Goal: Task Accomplishment & Management: Use online tool/utility

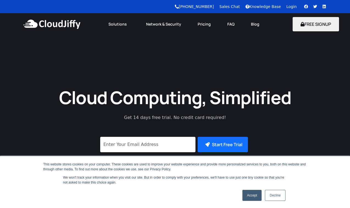
click at [291, 6] on link "Login" at bounding box center [291, 6] width 10 height 4
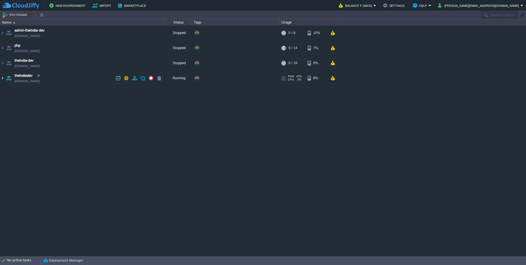
click at [4, 78] on img at bounding box center [2, 78] width 4 height 15
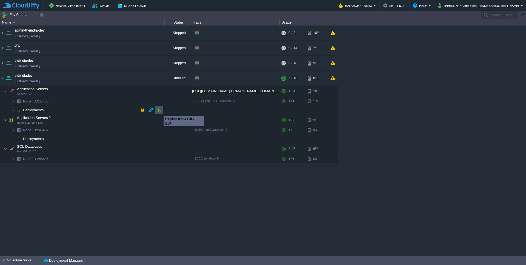
click at [160, 112] on button "button" at bounding box center [159, 109] width 5 height 5
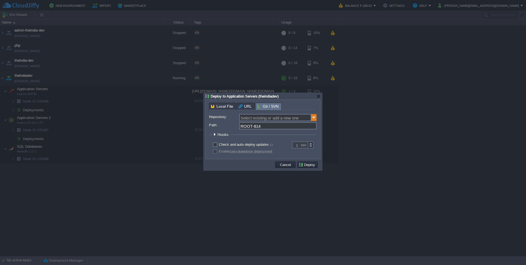
click at [314, 117] on img at bounding box center [313, 117] width 5 height 7
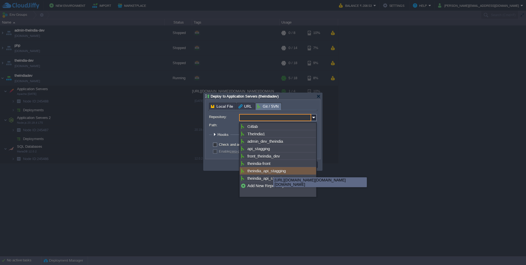
click at [269, 175] on div "theindia_api_stagging" at bounding box center [278, 170] width 76 height 7
type input "theindia_api_stagging"
type input "main"
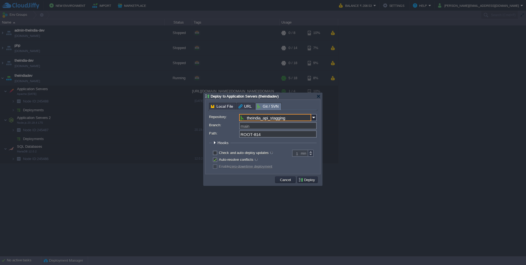
click at [260, 137] on input "ROOT-814" at bounding box center [278, 133] width 78 height 7
type input "ROOT"
click at [290, 182] on button "Cancel" at bounding box center [286, 179] width 14 height 5
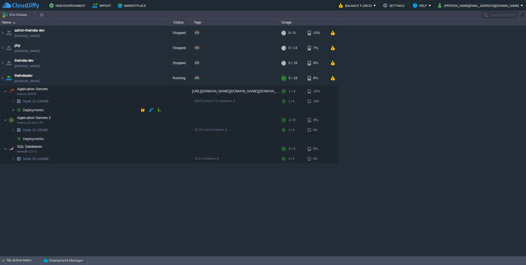
click at [13, 111] on img at bounding box center [13, 110] width 3 height 8
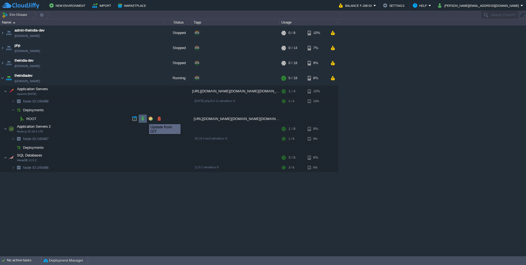
click at [142, 120] on button "button" at bounding box center [142, 118] width 5 height 5
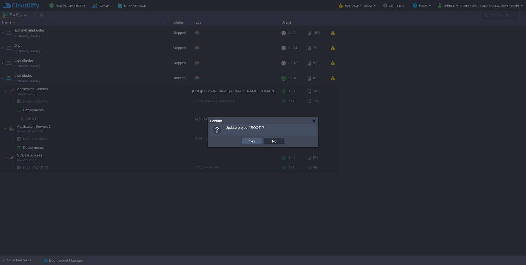
click at [256, 142] on button "Yes" at bounding box center [252, 141] width 9 height 5
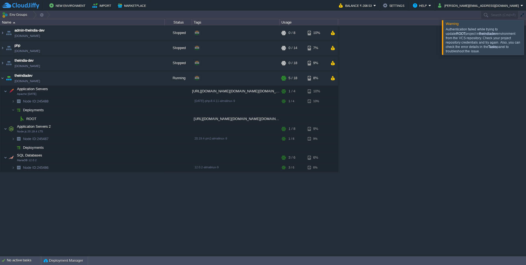
click at [458, 33] on div "Authentication failed while trying to update ROOT project in theindiadev enviro…" at bounding box center [484, 40] width 77 height 26
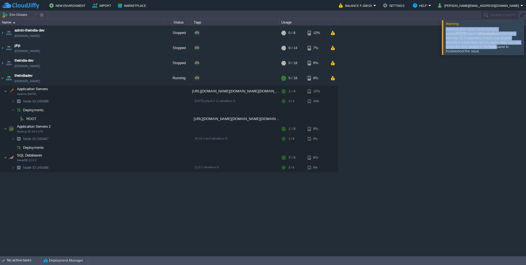
click at [458, 33] on div "Authentication failed while trying to update ROOT project in theindiadev enviro…" at bounding box center [484, 40] width 77 height 26
copy div "Authentication failed while trying to update ROOT project in theindiadev enviro…"
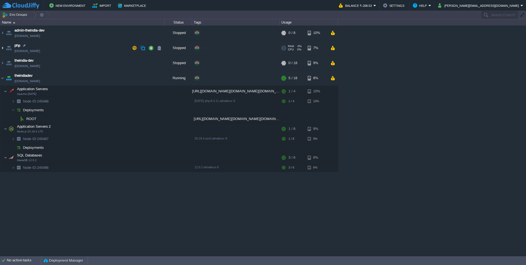
click at [1, 48] on img at bounding box center [2, 48] width 4 height 15
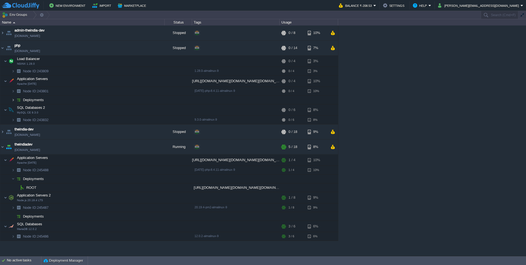
click at [12, 99] on img at bounding box center [13, 100] width 3 height 8
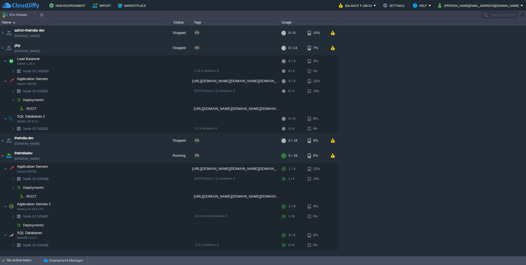
click at [41, 113] on td "ROOT" at bounding box center [82, 108] width 164 height 9
click at [38, 107] on td "ROOT" at bounding box center [82, 108] width 164 height 9
click at [197, 110] on div "[URL][DOMAIN_NAME][DOMAIN_NAME][DOMAIN_NAME]" at bounding box center [236, 108] width 88 height 8
click at [32, 100] on span "Deployments" at bounding box center [33, 100] width 22 height 5
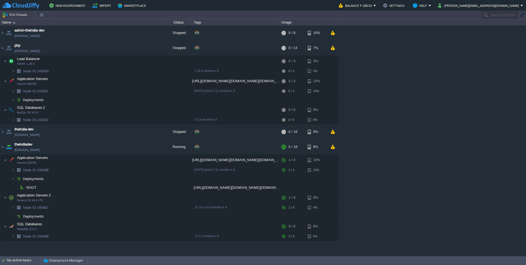
click at [32, 100] on span "Deployments" at bounding box center [33, 100] width 22 height 5
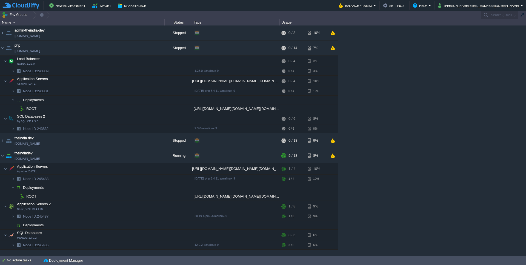
click at [31, 107] on span "ROOT" at bounding box center [32, 108] width 12 height 5
click at [38, 102] on span "Deployments" at bounding box center [33, 100] width 22 height 5
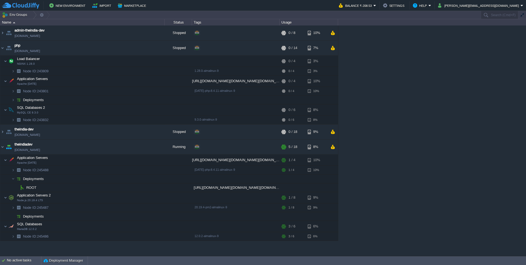
click at [38, 102] on span "Deployments" at bounding box center [33, 100] width 22 height 5
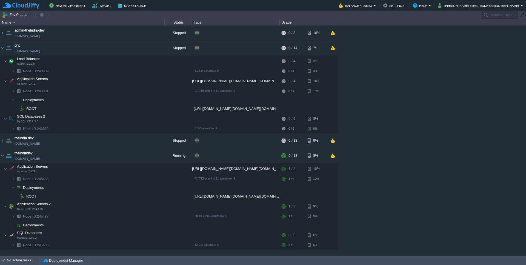
click at [214, 107] on div "[URL][DOMAIN_NAME][DOMAIN_NAME][DOMAIN_NAME]" at bounding box center [236, 108] width 88 height 8
click at [194, 109] on div "[URL][DOMAIN_NAME][DOMAIN_NAME][DOMAIN_NAME]" at bounding box center [236, 108] width 88 height 8
click at [7, 81] on img at bounding box center [5, 81] width 3 height 11
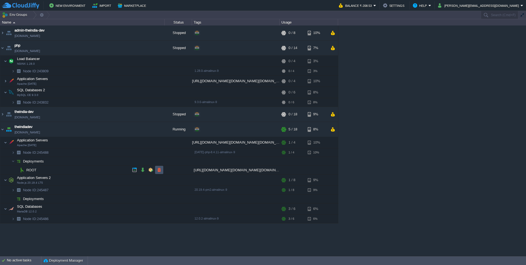
click at [160, 171] on button "button" at bounding box center [159, 170] width 5 height 5
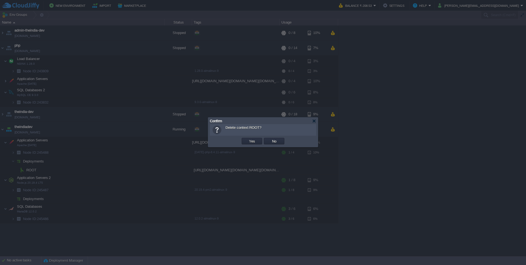
click at [251, 137] on div "OK Yes No Cancel" at bounding box center [263, 141] width 106 height 11
click at [251, 140] on button "Yes" at bounding box center [252, 141] width 9 height 5
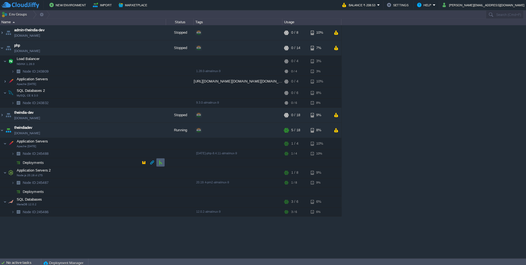
click at [156, 163] on td at bounding box center [159, 161] width 8 height 8
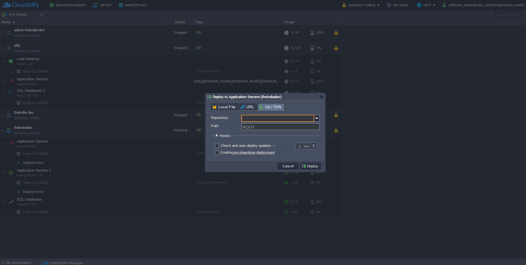
click at [274, 120] on input "Repository:" at bounding box center [275, 117] width 72 height 7
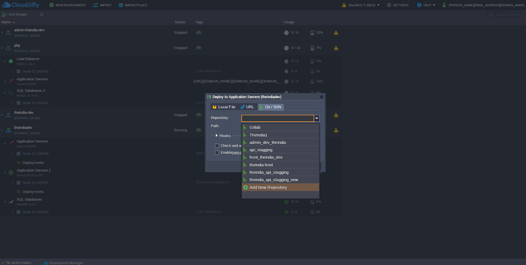
click at [258, 189] on div "Add New Repository" at bounding box center [278, 185] width 76 height 7
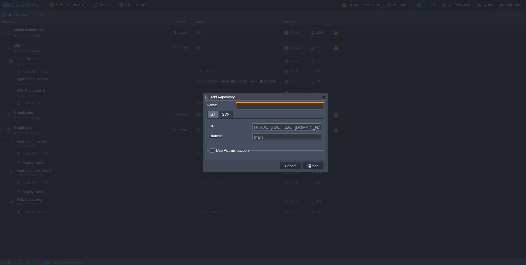
type input "Select existing or add a new one"
click at [258, 108] on input "Name:" at bounding box center [277, 105] width 87 height 7
type input "theindialaravel"
type input "https://... git://... ftp://... [DOMAIN_NAME]:repo..."
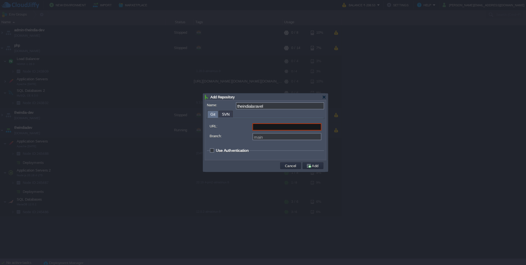
type input "https://... git://... ftp://... [DOMAIN_NAME]:repo..."
paste input "[URL][DOMAIN_NAME][DOMAIN_NAME][DOMAIN_NAME]"
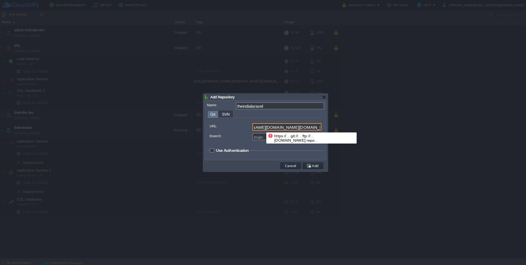
type input "[URL][DOMAIN_NAME][DOMAIN_NAME][DOMAIN_NAME]"
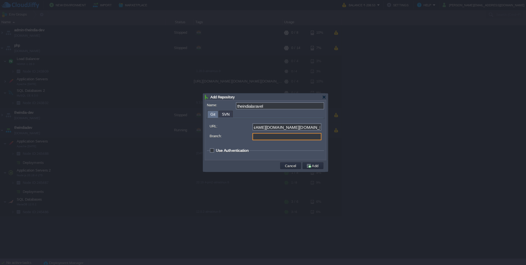
type input "main"
paste input "activity_booking"
type input "activity_booking"
click at [219, 151] on span "Use Authentication" at bounding box center [230, 149] width 33 height 4
checkbox input "true"
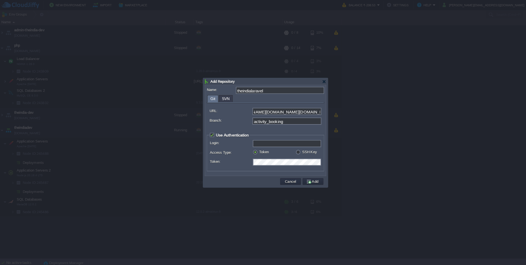
click at [261, 144] on input "Login:" at bounding box center [285, 142] width 68 height 7
drag, startPoint x: 288, startPoint y: 144, endPoint x: 237, endPoint y: 142, distance: 51.1
click at [251, 142] on input "[PERSON_NAME][EMAIL_ADDRESS][DOMAIN_NAME]" at bounding box center [285, 142] width 68 height 7
type input "[EMAIL_ADDRESS][DOMAIN_NAME]"
click at [299, 153] on label "SSH Key" at bounding box center [306, 151] width 15 height 4
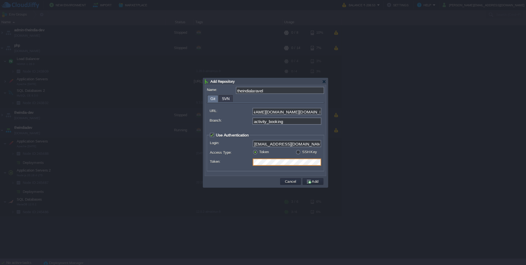
click at [296, 153] on input "radio" at bounding box center [295, 152] width 4 height 4
radio input "true"
click at [284, 162] on input "Select Key:" at bounding box center [282, 160] width 62 height 7
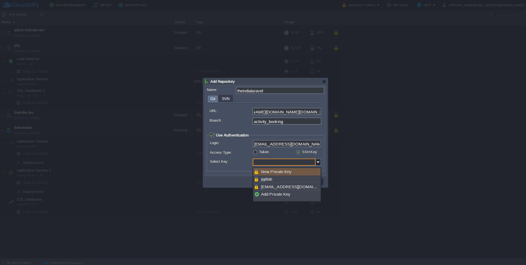
type input "Select..."
click at [264, 153] on label "Token" at bounding box center [262, 151] width 10 height 4
click at [254, 153] on input "radio" at bounding box center [253, 152] width 4 height 4
radio input "true"
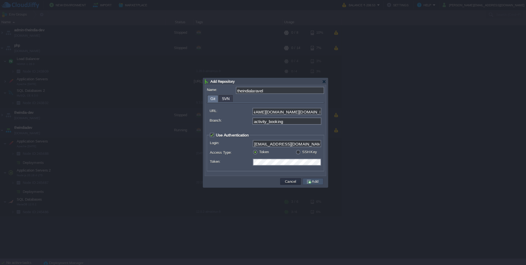
click at [316, 183] on button "Add" at bounding box center [310, 180] width 14 height 5
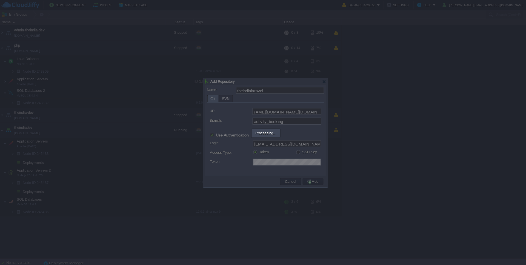
type input "theindialaravel"
type input "main"
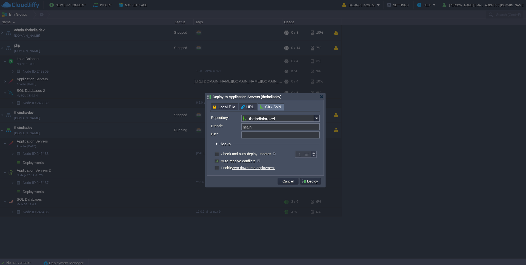
click at [273, 132] on input "Path:" at bounding box center [278, 133] width 78 height 7
type input "ROOT"
click at [254, 127] on input "Branch:" at bounding box center [278, 125] width 78 height 7
paste input "activity_booking"
type input "activity_booking"
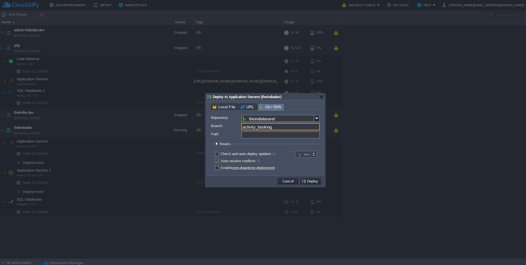
click at [252, 134] on input "Path:" at bounding box center [278, 133] width 78 height 7
type input "ROOT"
click at [315, 182] on button "Deploy" at bounding box center [308, 179] width 18 height 5
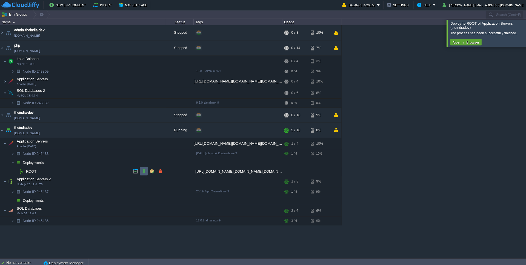
click at [143, 171] on button "button" at bounding box center [142, 170] width 5 height 5
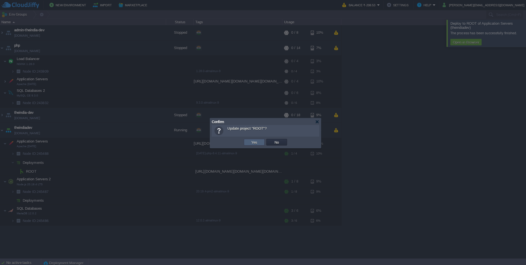
click at [252, 141] on button "Yes" at bounding box center [252, 141] width 9 height 5
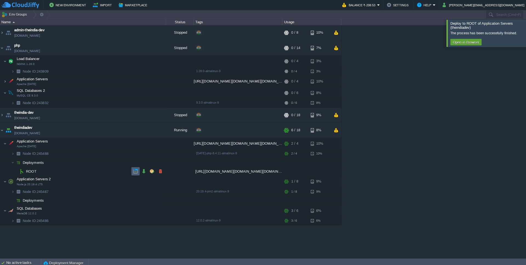
click at [133, 171] on button "button" at bounding box center [134, 170] width 5 height 5
click at [30, 169] on span "ROOT" at bounding box center [32, 170] width 12 height 5
click at [157, 145] on button "button" at bounding box center [156, 142] width 5 height 5
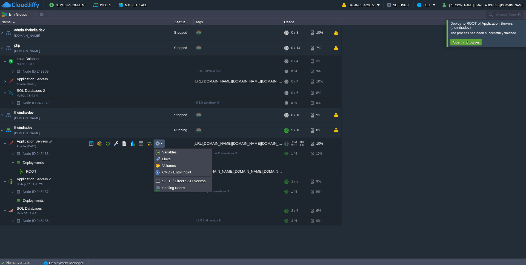
click at [14, 162] on img at bounding box center [13, 161] width 3 height 8
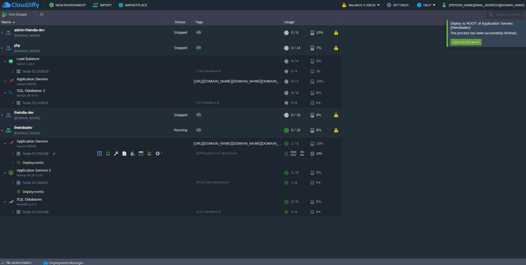
click at [40, 153] on span "Node ID: 245488" at bounding box center [35, 152] width 27 height 5
click at [15, 162] on img at bounding box center [13, 161] width 3 height 8
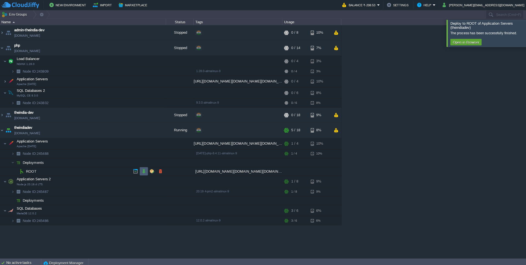
click at [143, 171] on button "button" at bounding box center [142, 170] width 5 height 5
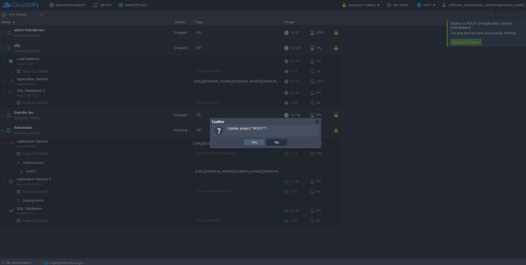
click at [257, 143] on td "Yes" at bounding box center [252, 141] width 21 height 7
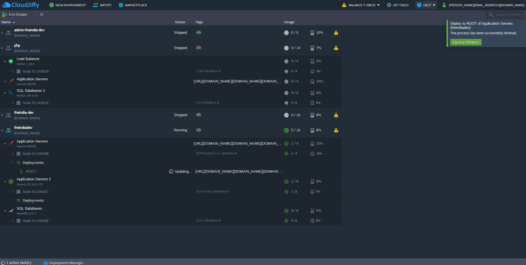
click at [429, 3] on button "Help" at bounding box center [421, 5] width 16 height 7
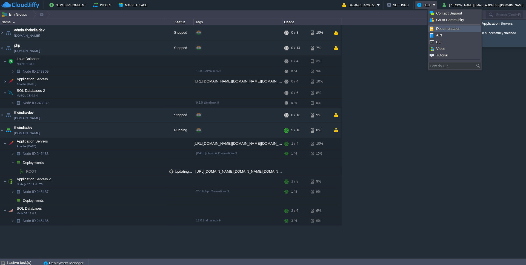
click at [453, 30] on span "Documentation" at bounding box center [444, 29] width 24 height 4
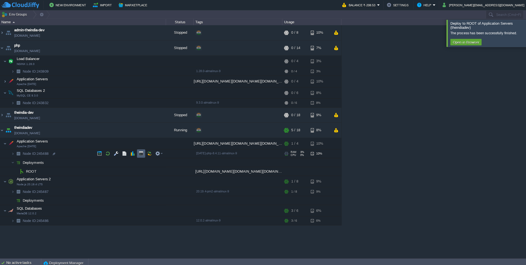
click at [142, 155] on button "button" at bounding box center [140, 152] width 5 height 5
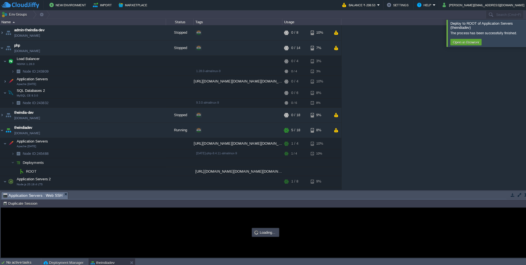
scroll to position [0, 0]
type input "#000000"
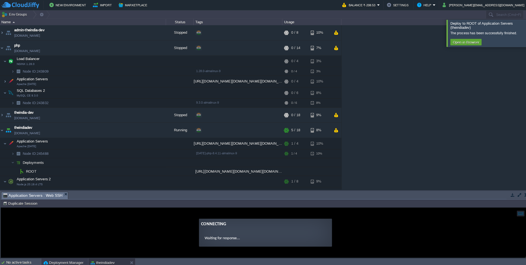
click at [54, 259] on button "Deployment Manager" at bounding box center [63, 260] width 39 height 5
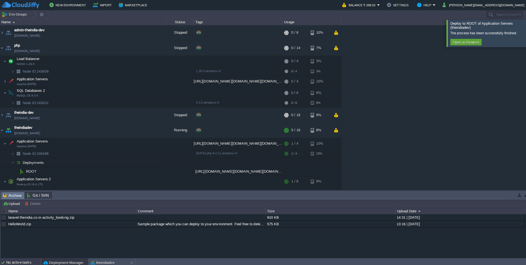
click at [31, 258] on div "No active tasks" at bounding box center [24, 260] width 34 height 9
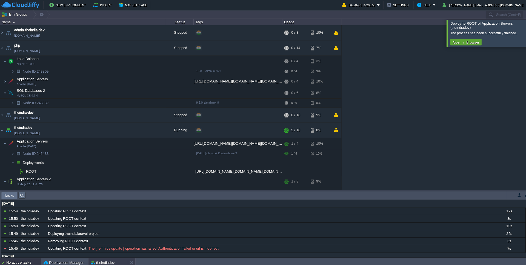
click at [107, 259] on button "theindiadev" at bounding box center [102, 260] width 24 height 5
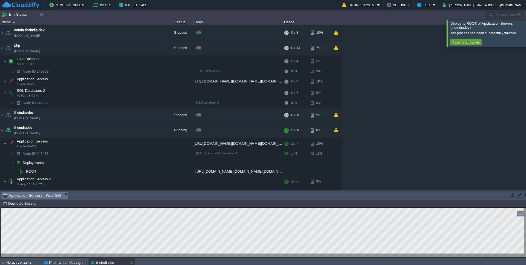
scroll to position [3, 0]
click at [91, 143] on button "button" at bounding box center [90, 142] width 5 height 5
click at [115, 144] on button "button" at bounding box center [115, 142] width 5 height 5
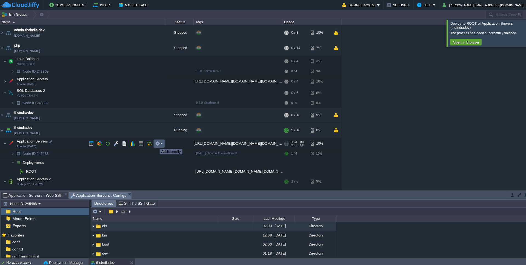
click at [156, 143] on button "button" at bounding box center [156, 142] width 5 height 5
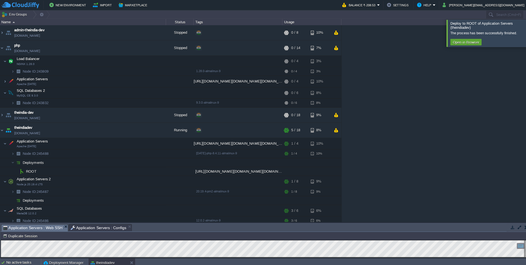
click at [144, 231] on div "Node ID: 245488 Duplicate Session" at bounding box center [263, 234] width 524 height 8
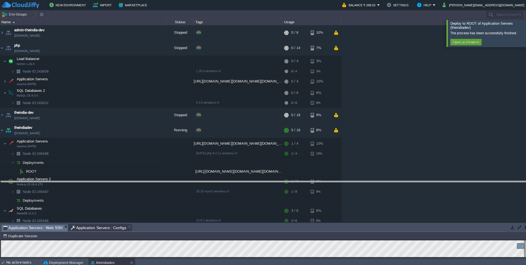
drag, startPoint x: 144, startPoint y: 230, endPoint x: 143, endPoint y: 187, distance: 43.1
click at [143, 187] on body "New Environment Import Marketplace Bonus ₹0.00 Upgrade Account Balance ₹-208.53…" at bounding box center [263, 132] width 526 height 265
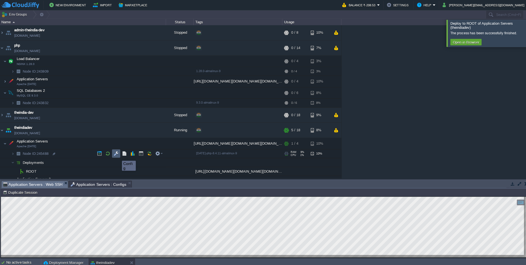
click at [115, 154] on button "button" at bounding box center [115, 152] width 5 height 5
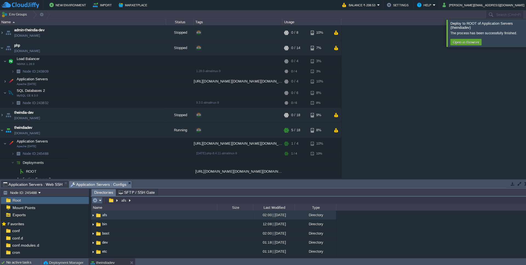
click at [100, 200] on em at bounding box center [96, 198] width 9 height 5
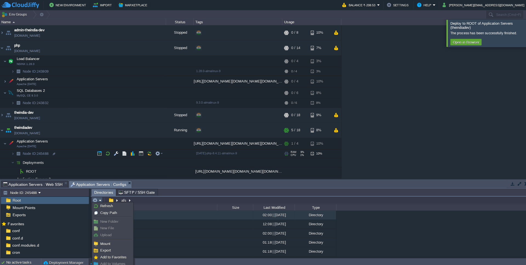
click at [15, 152] on img at bounding box center [19, 152] width 8 height 8
